Goal: Use online tool/utility: Utilize a website feature to perform a specific function

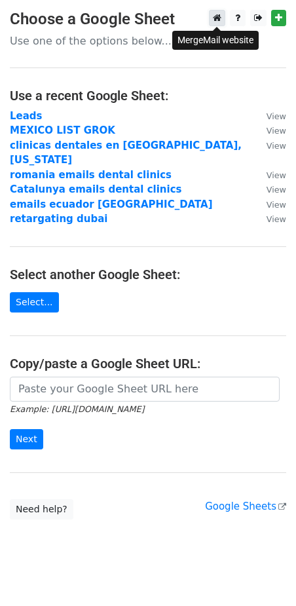
click at [212, 18] on link at bounding box center [217, 18] width 16 height 16
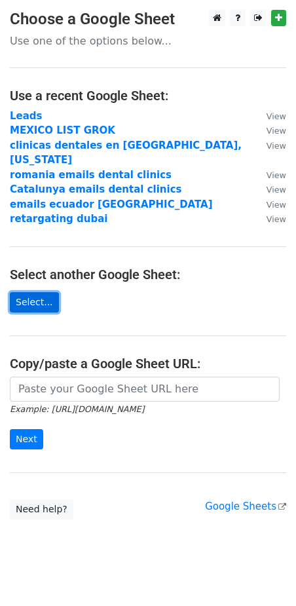
click at [23, 292] on link "Select..." at bounding box center [34, 302] width 49 height 20
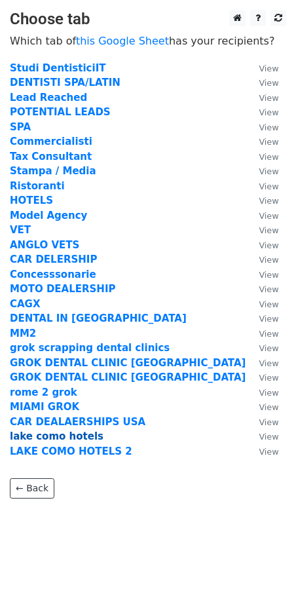
click at [66, 438] on strong "lake como hotels" at bounding box center [57, 437] width 94 height 12
